Goal: Transaction & Acquisition: Book appointment/travel/reservation

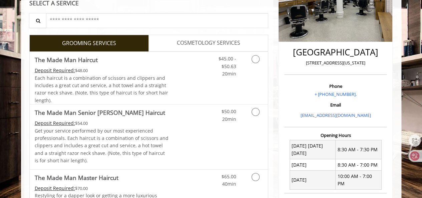
scroll to position [133, 0]
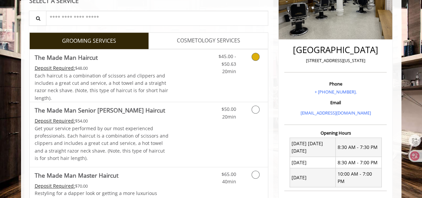
click at [127, 72] on span "Each haircut is a combination of scissors and clippers and includes a great cut…" at bounding box center [101, 86] width 133 height 29
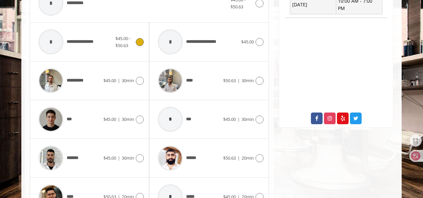
scroll to position [363, 0]
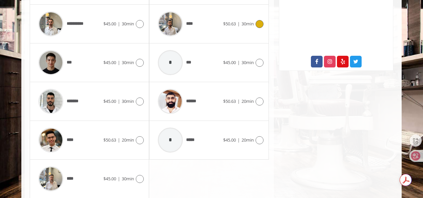
click at [209, 29] on div "****" at bounding box center [188, 24] width 68 height 32
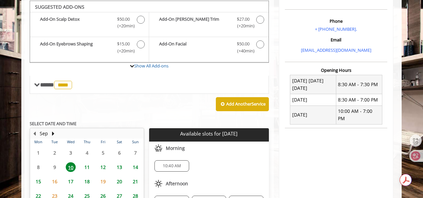
scroll to position [229, 0]
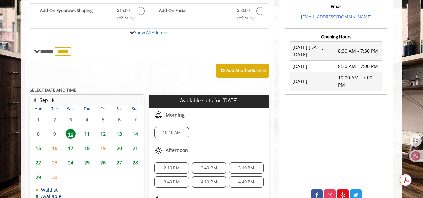
click at [87, 130] on span "11" at bounding box center [87, 134] width 10 height 10
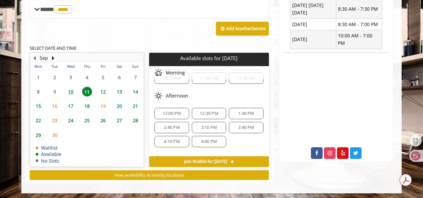
scroll to position [0, 0]
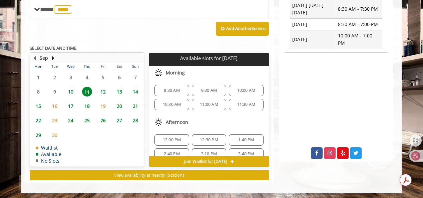
click at [69, 90] on span "10" at bounding box center [71, 92] width 10 height 10
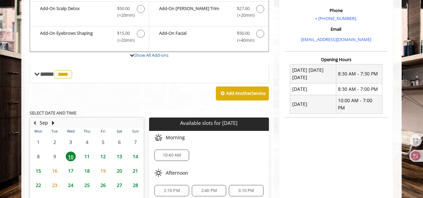
scroll to position [138, 0]
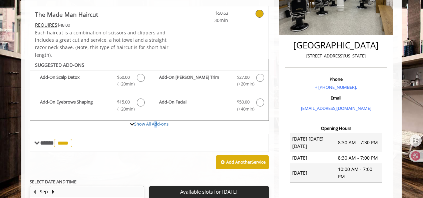
click at [154, 124] on link "Show All Add-ons" at bounding box center [151, 124] width 34 height 6
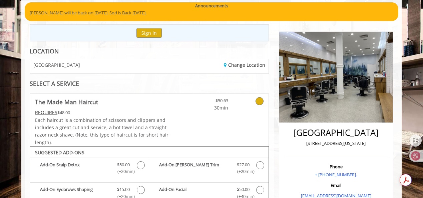
scroll to position [0, 0]
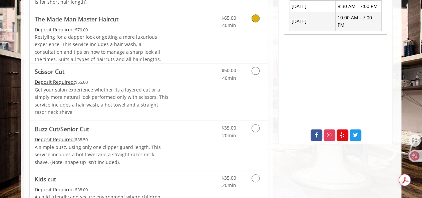
scroll to position [300, 0]
